Goal: Answer question/provide support

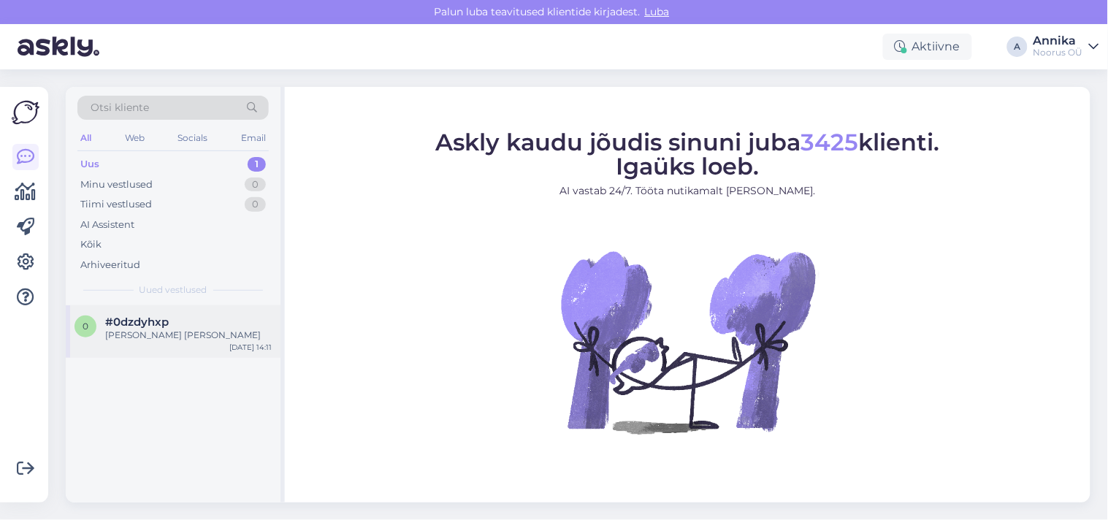
click at [203, 326] on div "#0dzdyhxp" at bounding box center [188, 322] width 167 height 13
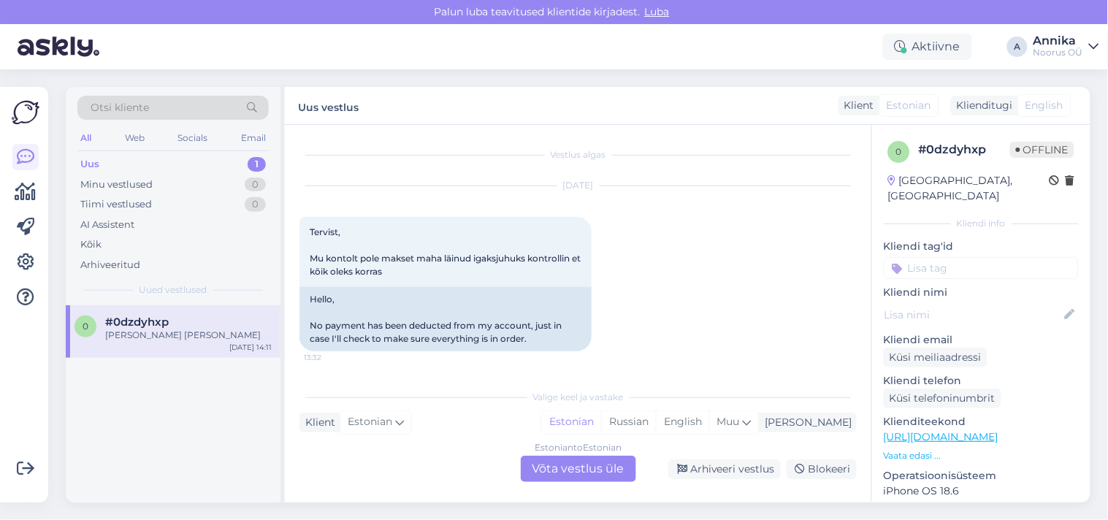
scroll to position [1268, 0]
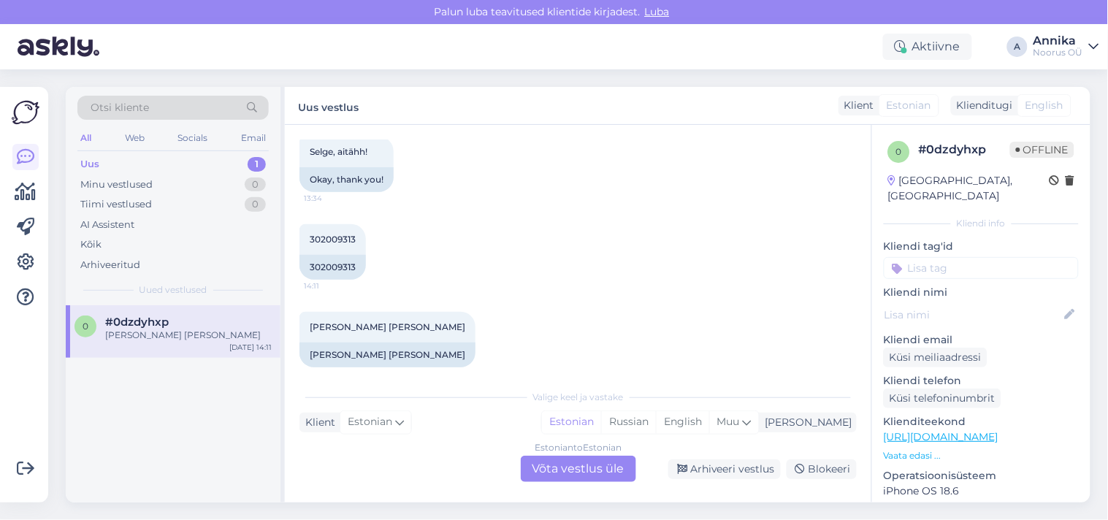
click at [583, 462] on div "Estonian to Estonian Võta vestlus üle" at bounding box center [578, 469] width 115 height 26
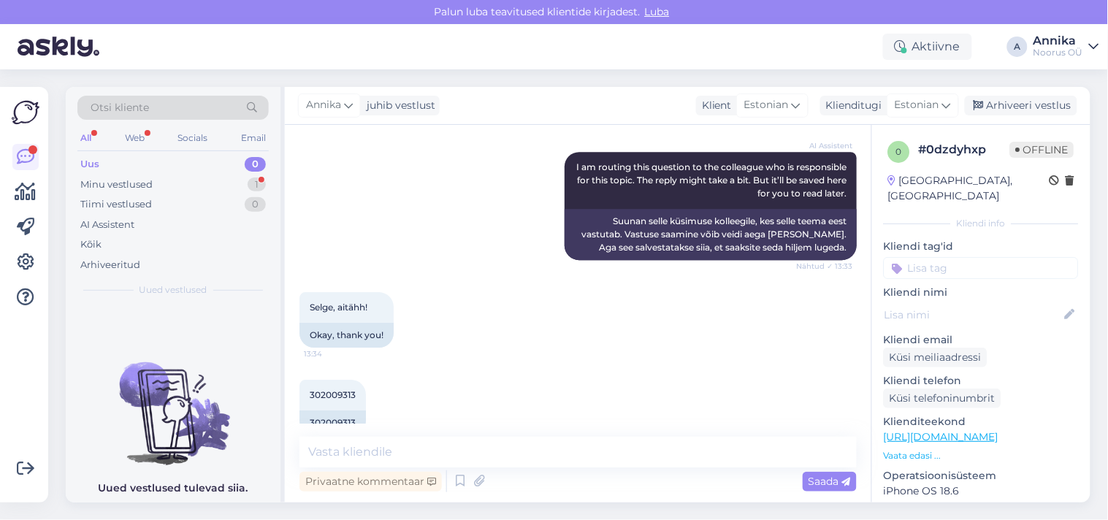
scroll to position [1276, 0]
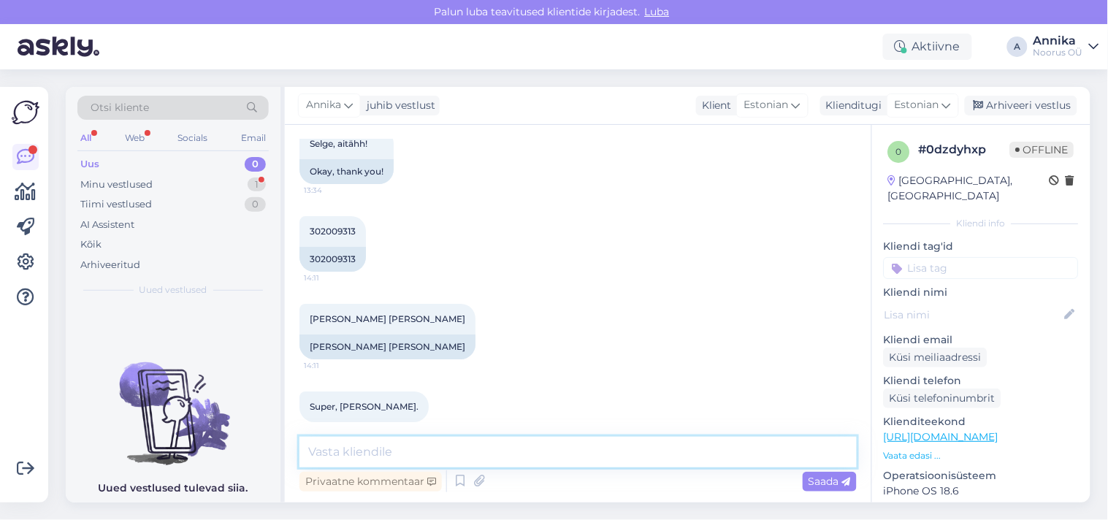
click at [500, 448] on textarea at bounding box center [578, 452] width 557 height 31
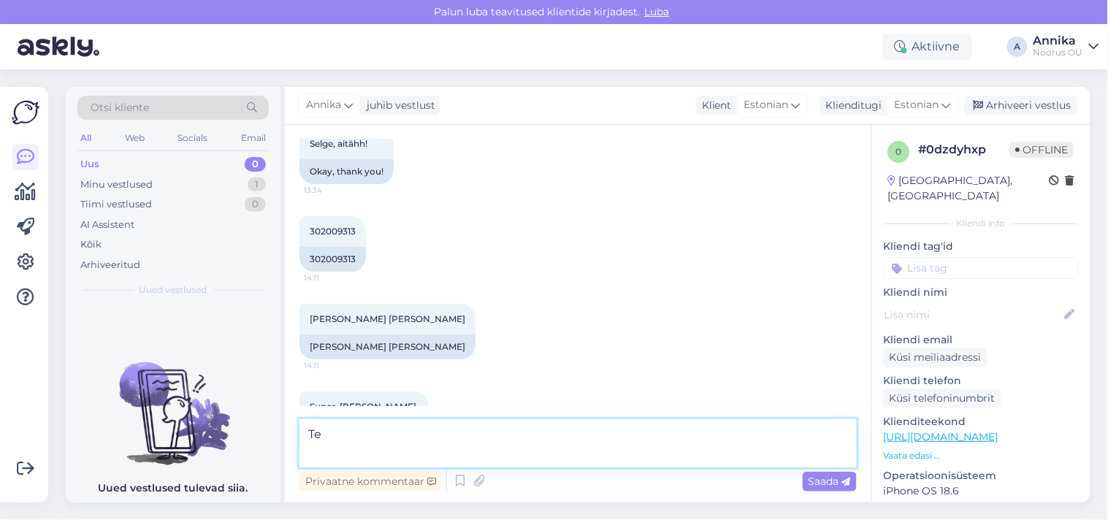
type textarea "T"
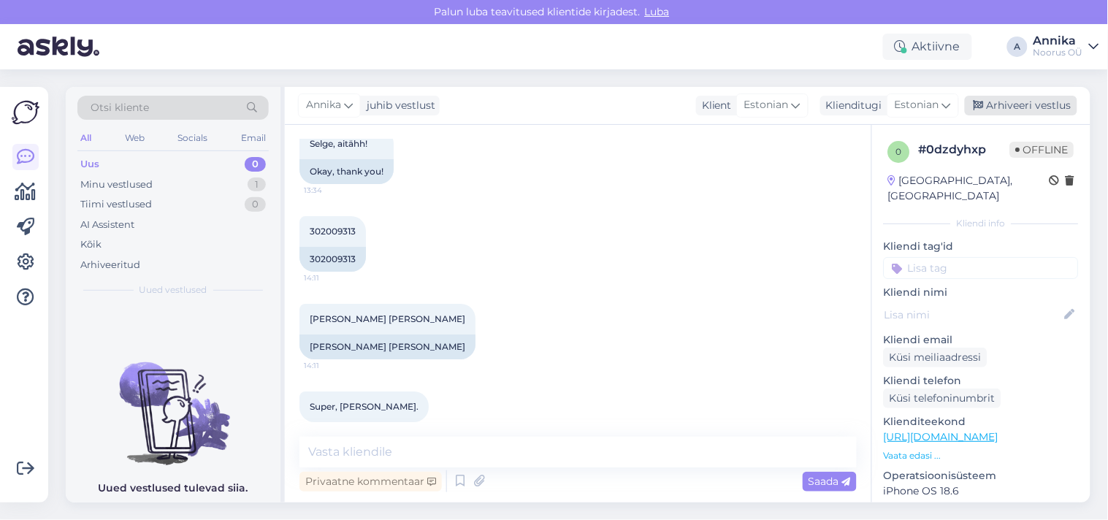
click at [1040, 110] on div "Arhiveeri vestlus" at bounding box center [1021, 106] width 113 height 20
